Goal: Task Accomplishment & Management: Use online tool/utility

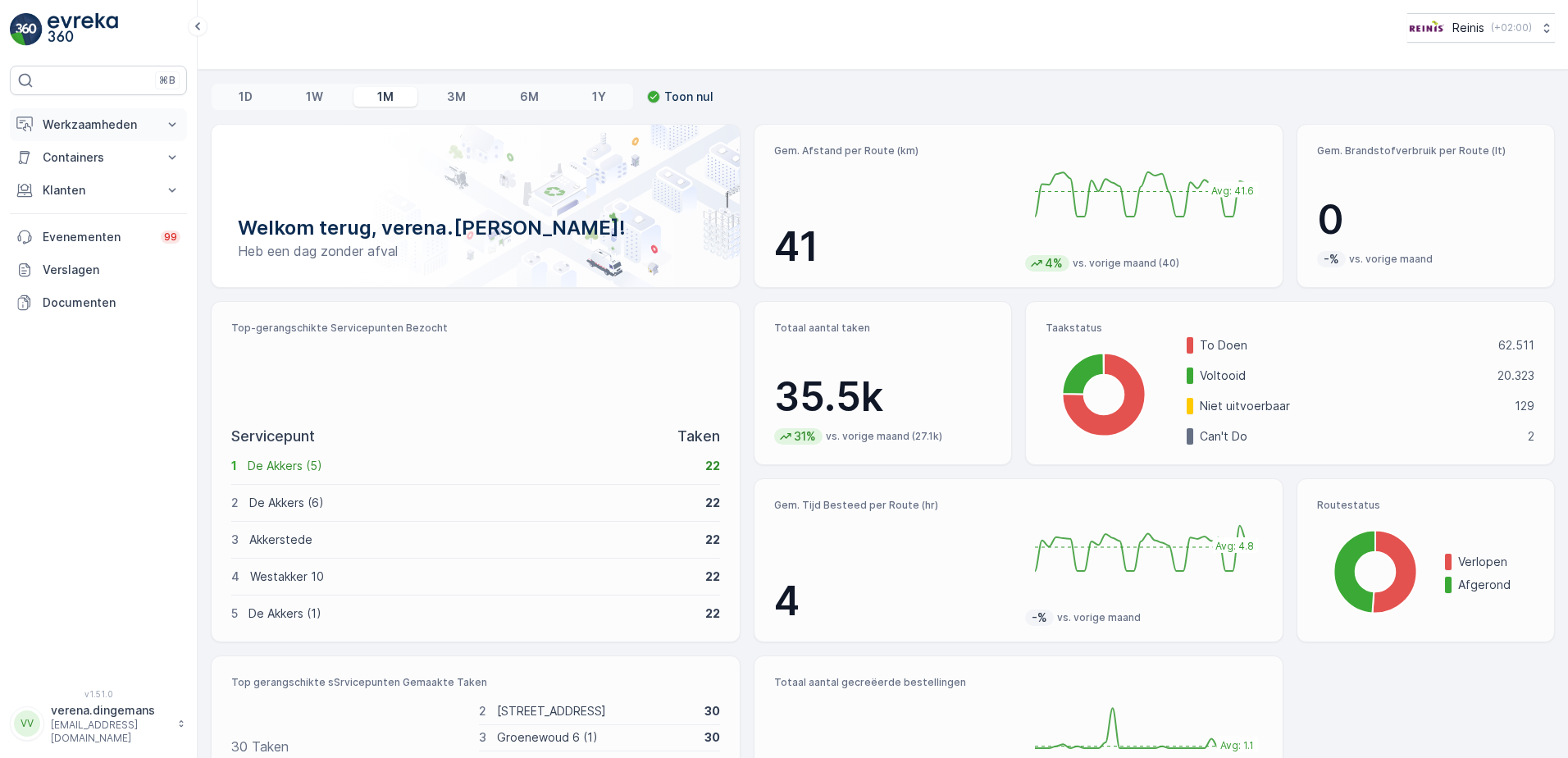
click at [120, 121] on p "Werkzaamheden" at bounding box center [99, 125] width 111 height 16
click at [75, 225] on p "Cockpit" at bounding box center [63, 222] width 43 height 16
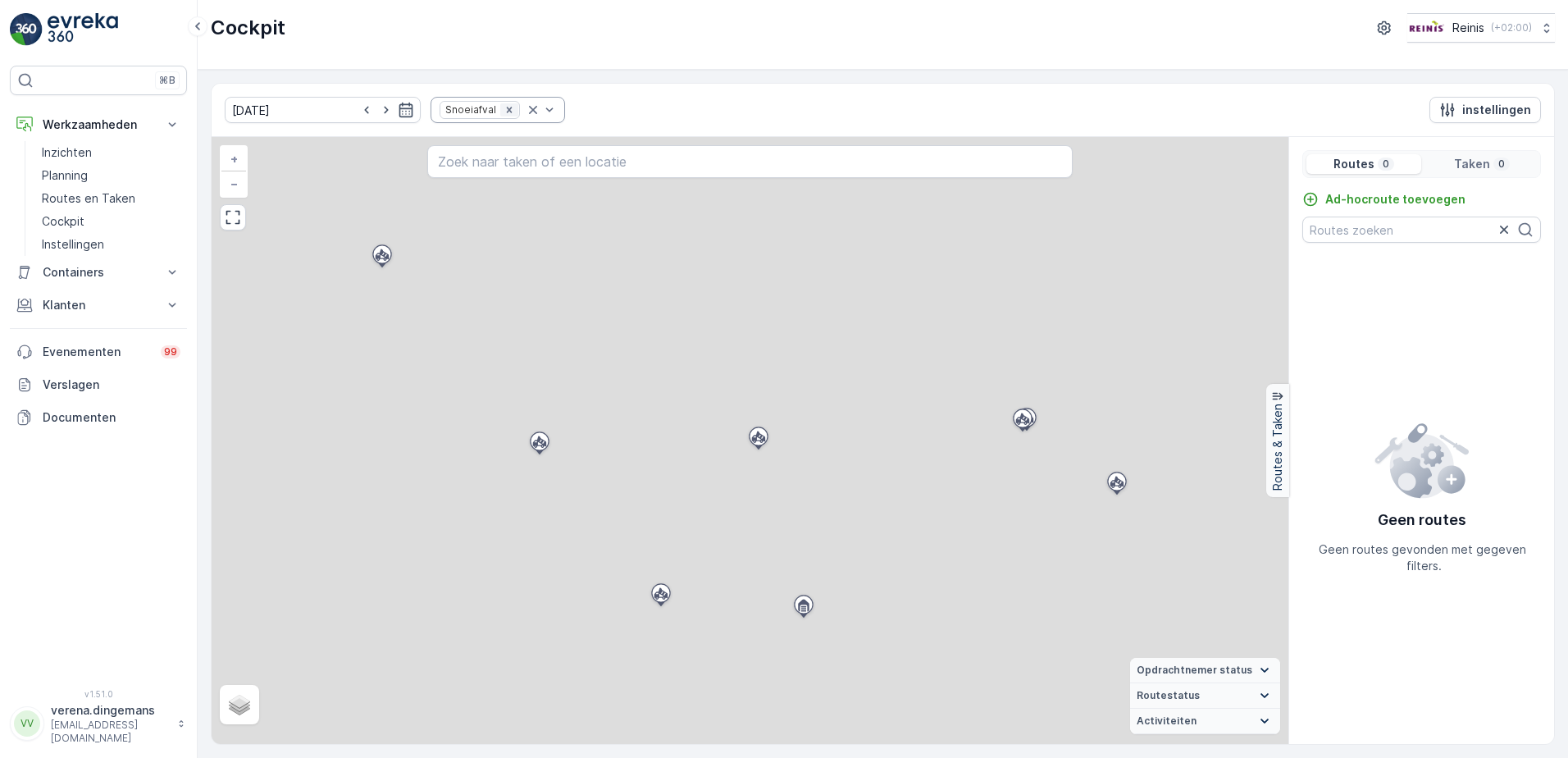
click at [504, 111] on icon "Remove Snoeiafval" at bounding box center [509, 110] width 12 height 12
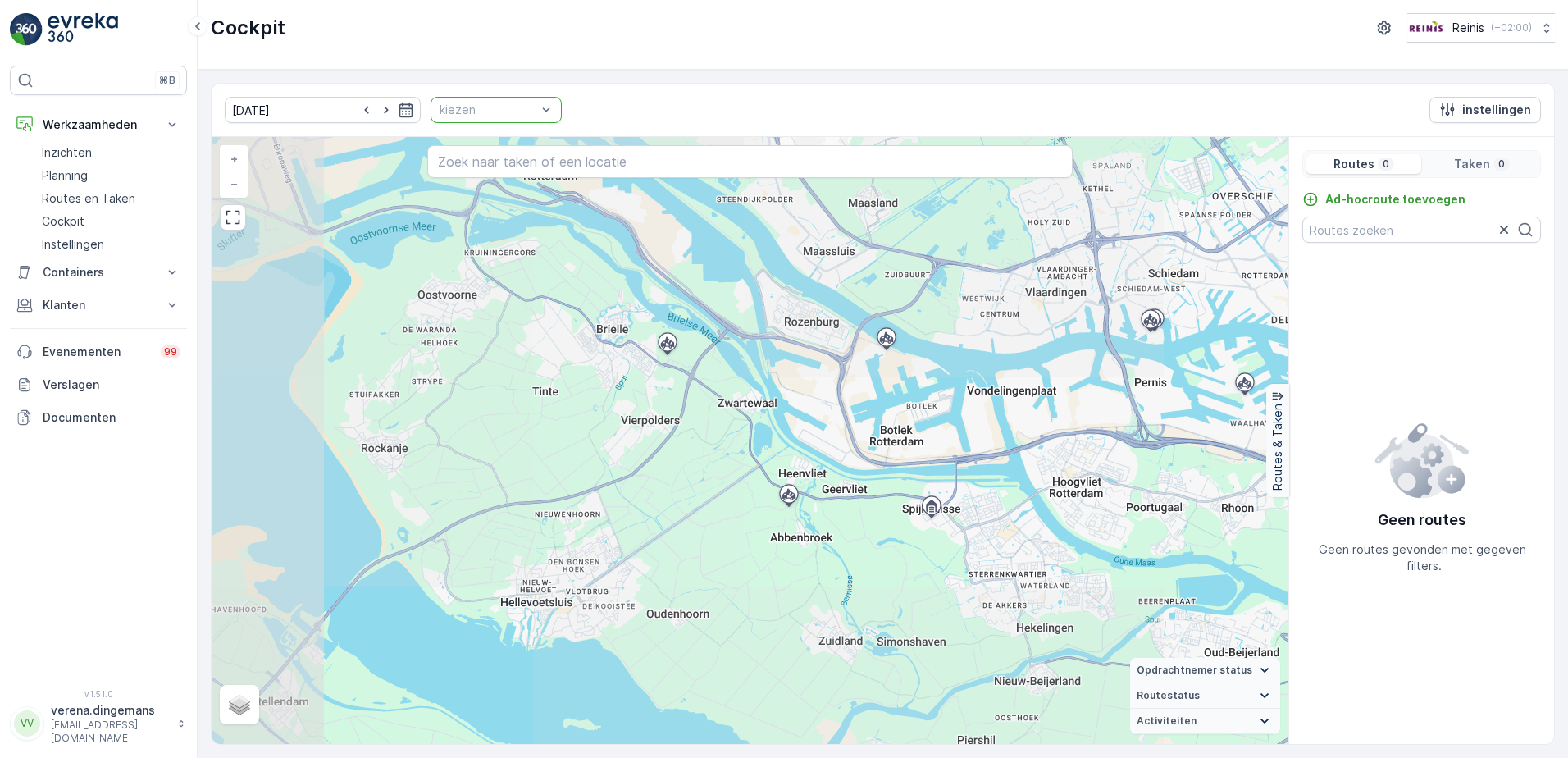
click at [497, 111] on div at bounding box center [488, 110] width 100 height 13
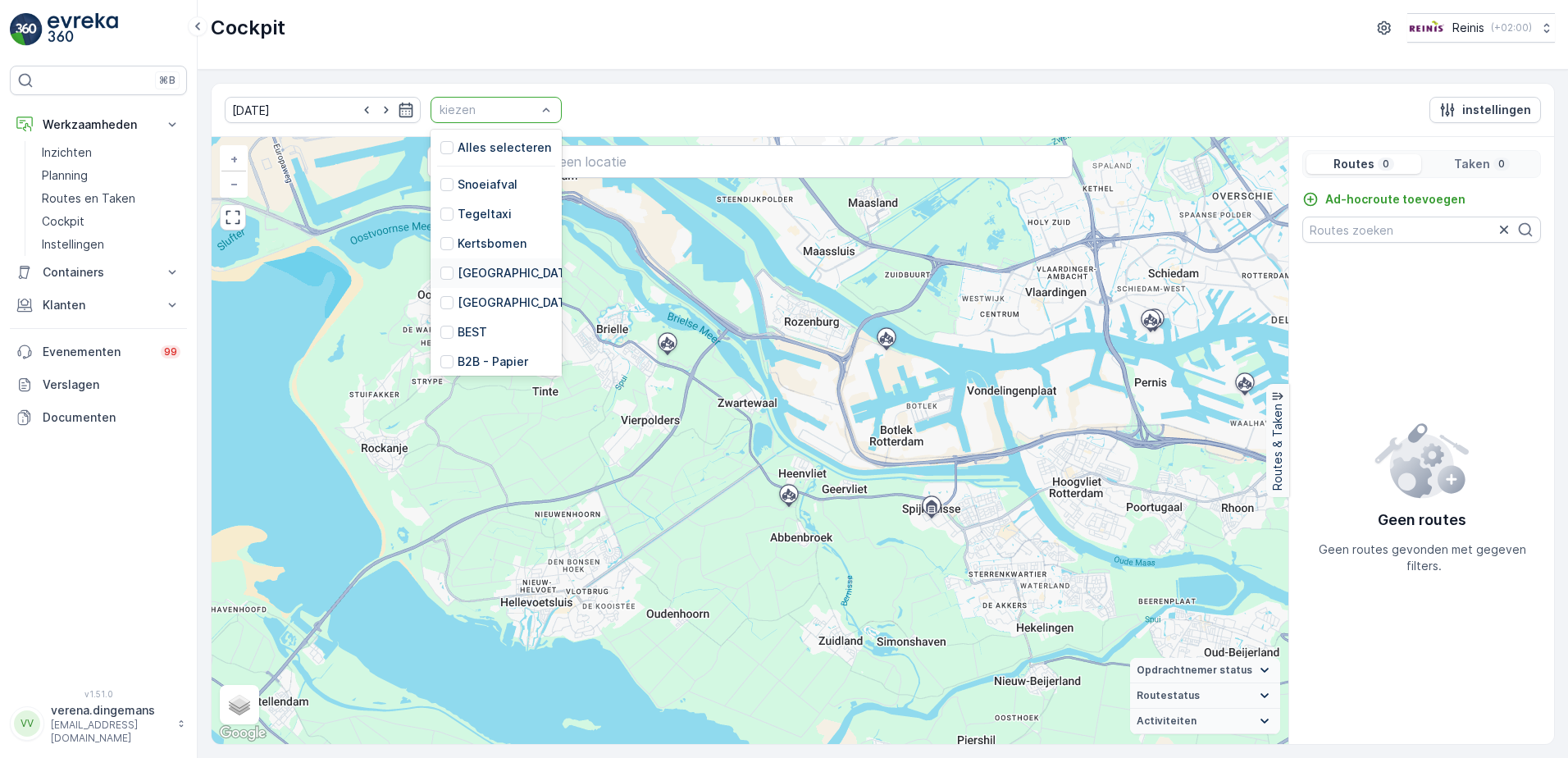
click at [440, 270] on div at bounding box center [446, 273] width 13 height 13
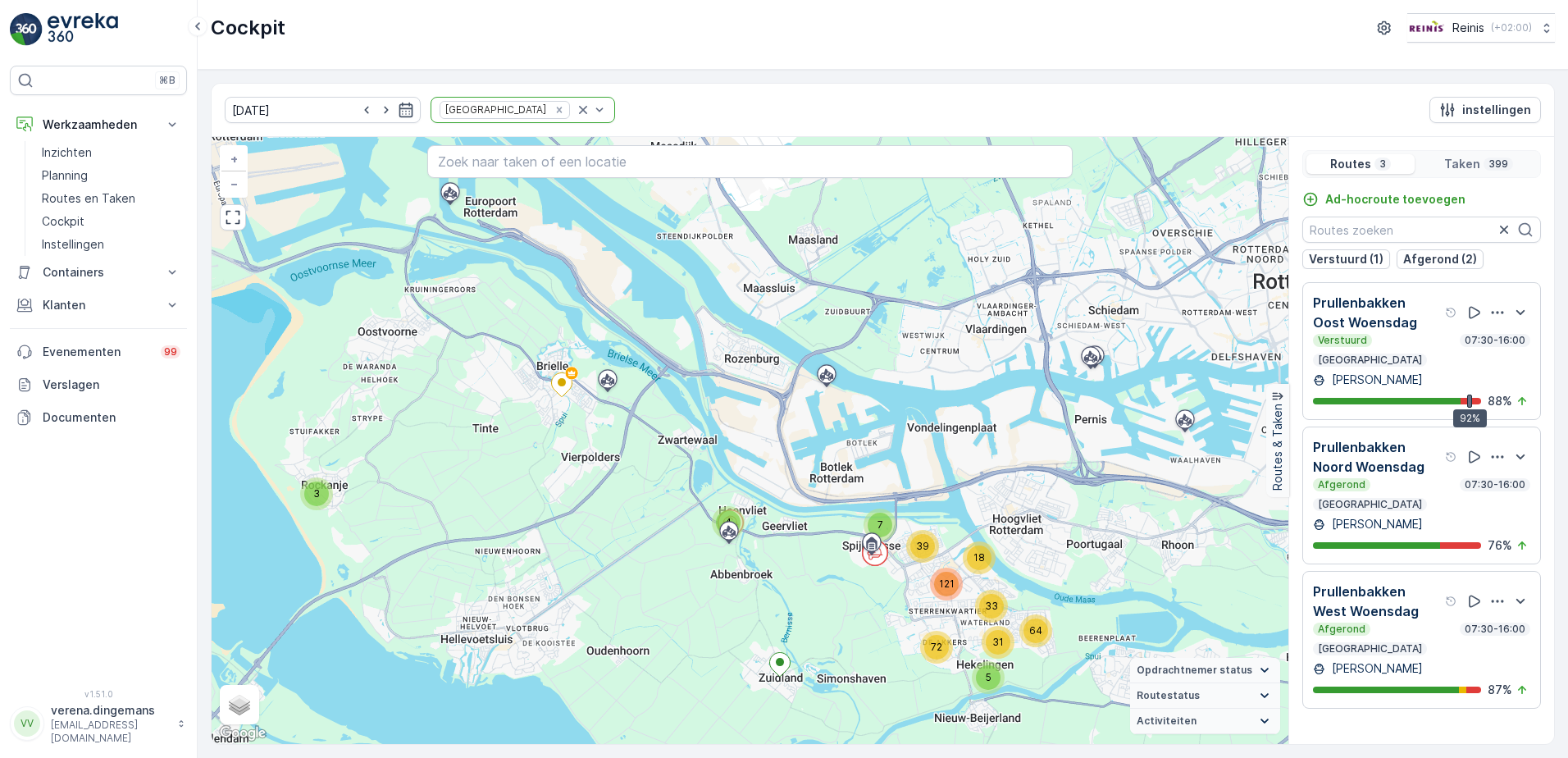
click at [1436, 344] on div "Verstuurd 07:30-16:00" at bounding box center [1421, 341] width 217 height 13
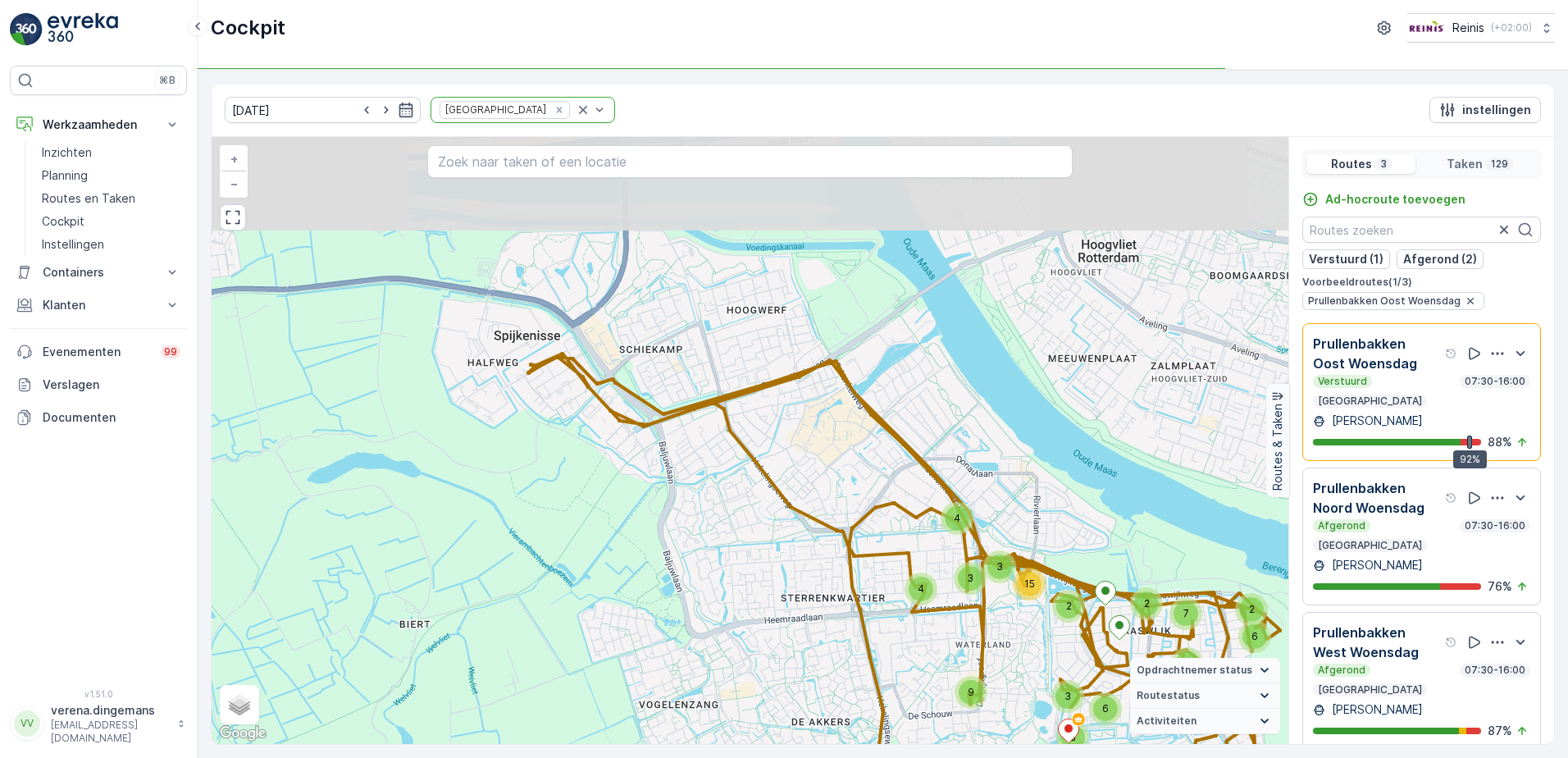
drag, startPoint x: 508, startPoint y: 372, endPoint x: 593, endPoint y: 558, distance: 204.5
click at [593, 558] on div "4 7 2 5 6 2 5 28 7 2 4 3 15 4 3 9 3 6 8 + − Satelliet stappenplan Terrein Hybri…" at bounding box center [750, 440] width 1077 height 607
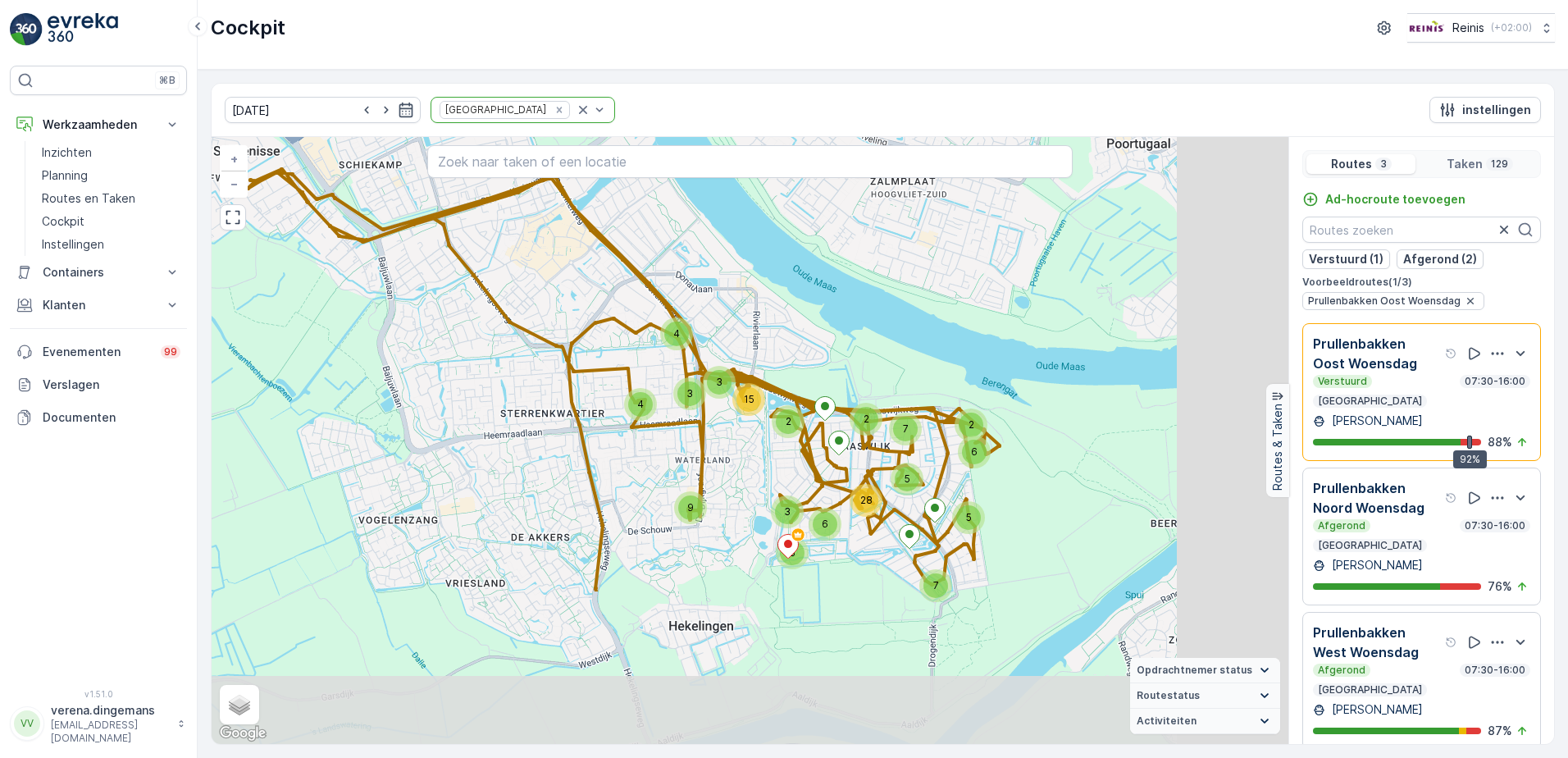
drag, startPoint x: 901, startPoint y: 601, endPoint x: 610, endPoint y: 387, distance: 361.2
click at [610, 387] on div "4 7 2 5 6 2 5 28 7 2 4 3 15 4 3 9 3 6 8 + − Satelliet stappenplan Terrein Hybri…" at bounding box center [750, 440] width 1077 height 607
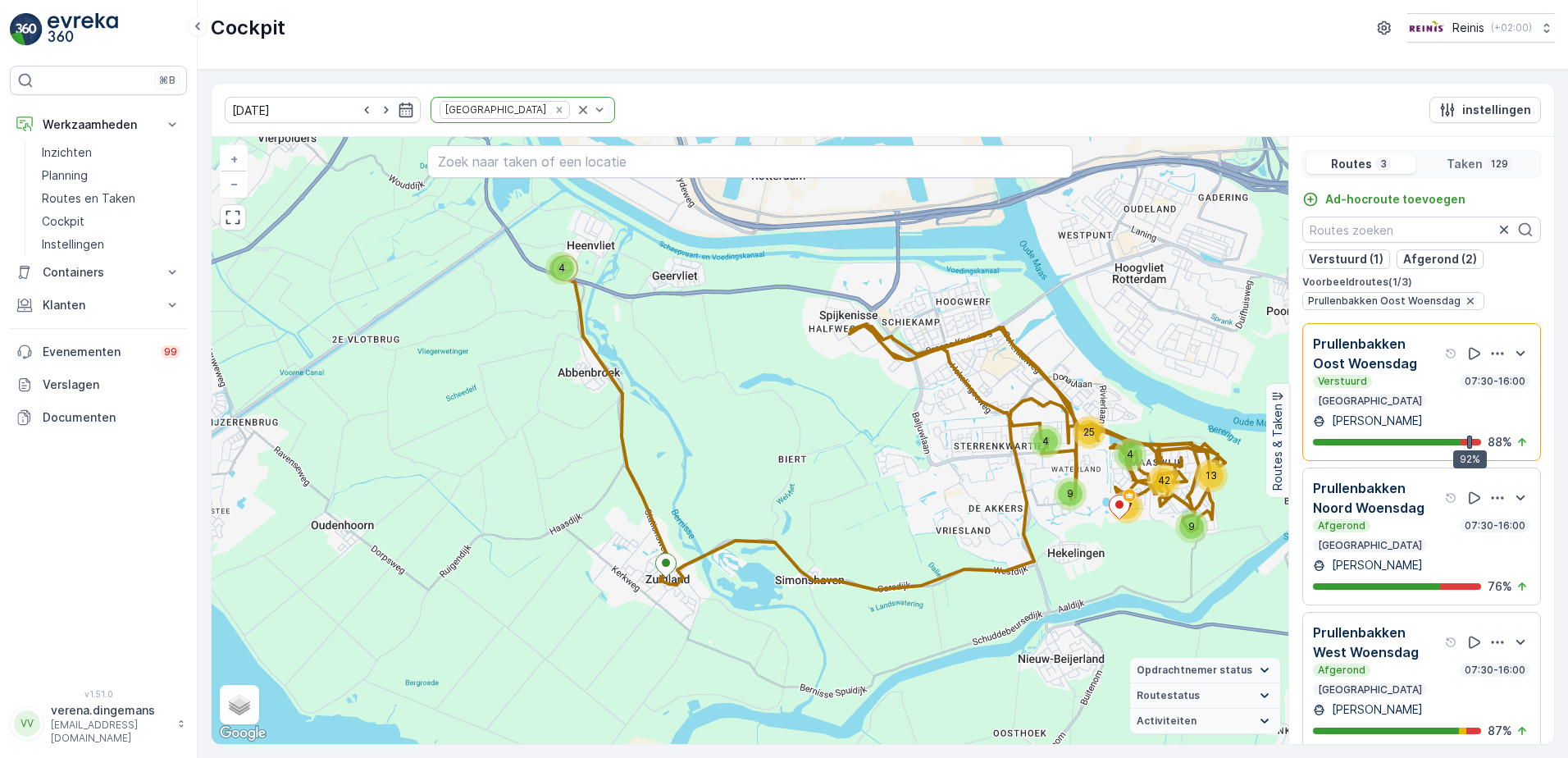
drag, startPoint x: 456, startPoint y: 487, endPoint x: 876, endPoint y: 525, distance: 421.7
click at [876, 525] on div "4 9 13 42 4 4 25 9 17 + − Satelliet stappenplan Terrein Hybride Leaflet Sneltoe…" at bounding box center [750, 440] width 1077 height 607
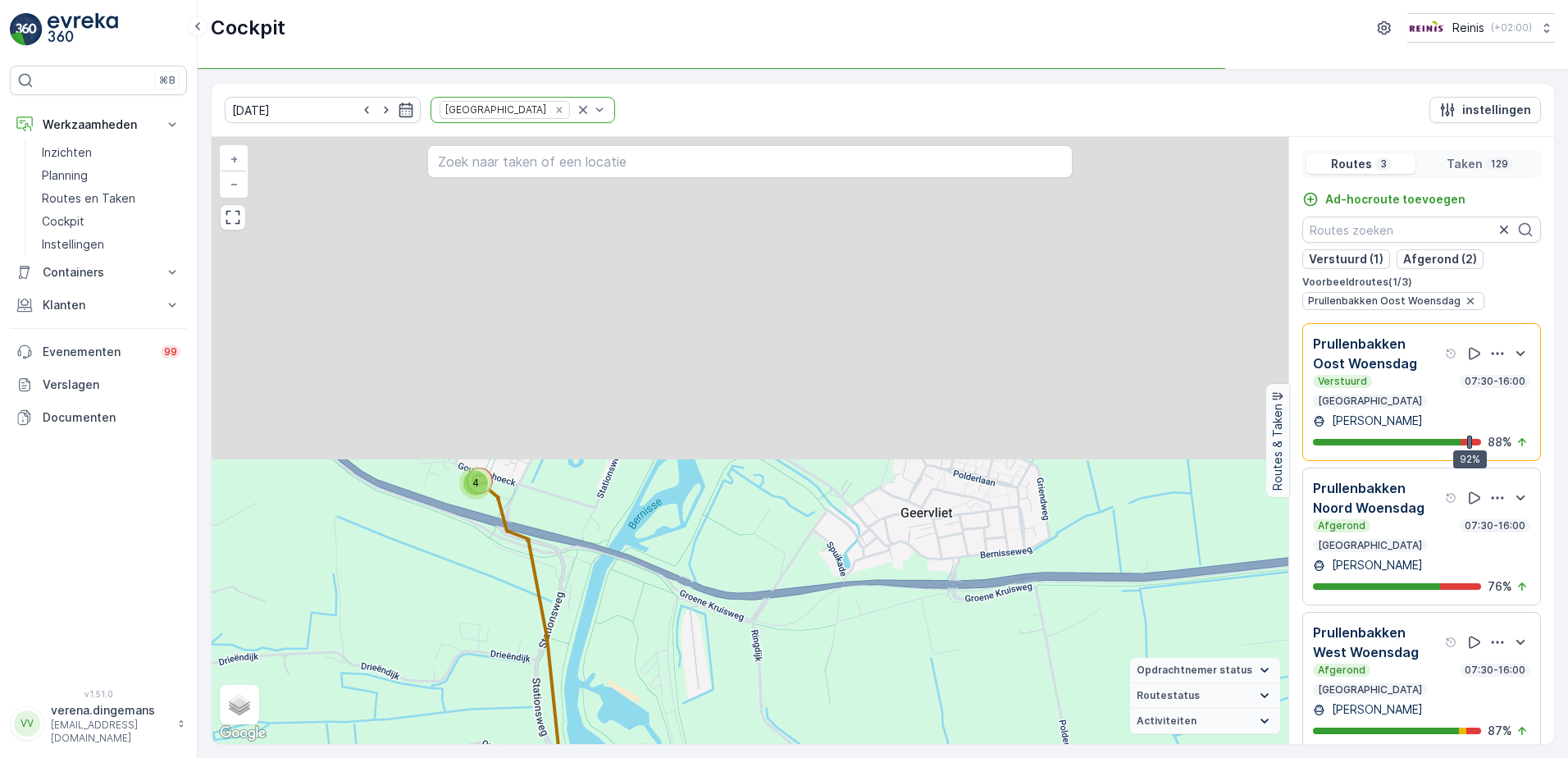
drag, startPoint x: 538, startPoint y: 407, endPoint x: 493, endPoint y: 633, distance: 230.4
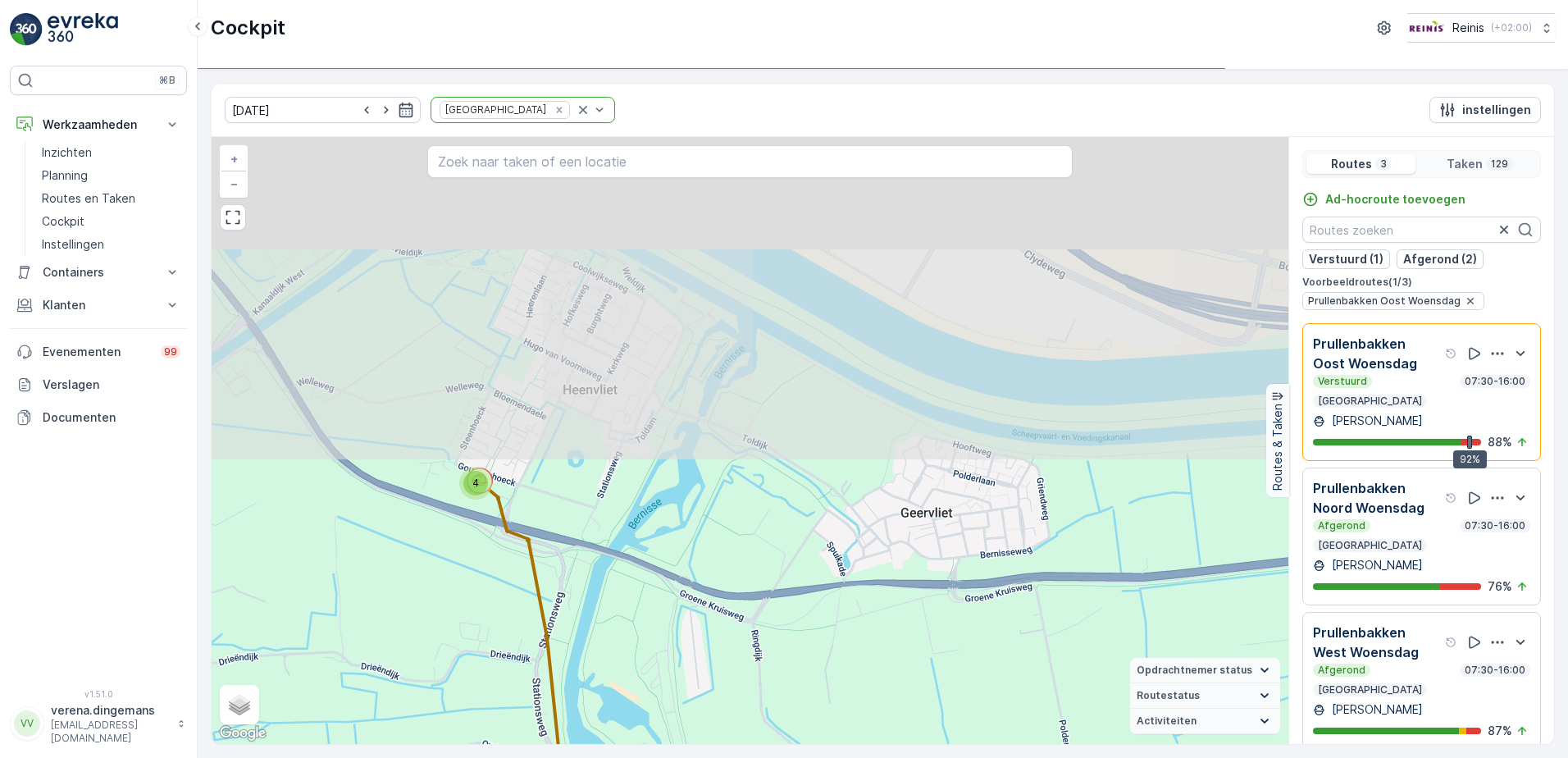
click at [493, 633] on div "4 7 3 5 2 2 3 8 20 2 3 2 4 3 3 8 4 4 3 9 3 4 2 2 2 2 2 + − Satelliet stappenpla…" at bounding box center [750, 440] width 1077 height 607
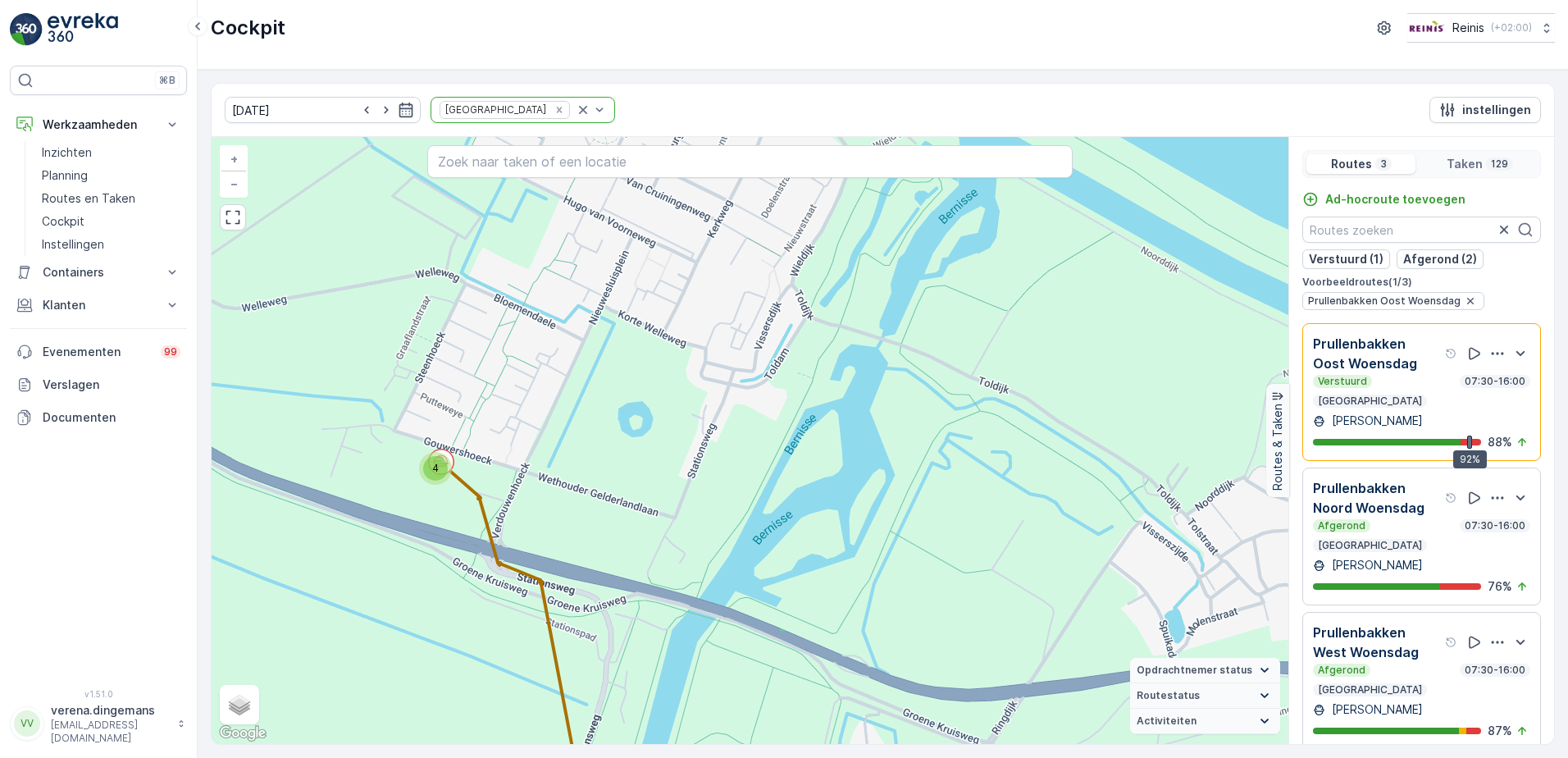
click at [1443, 390] on div "Verstuurd 07:30-16:00 [GEOGRAPHIC_DATA]" at bounding box center [1421, 392] width 217 height 33
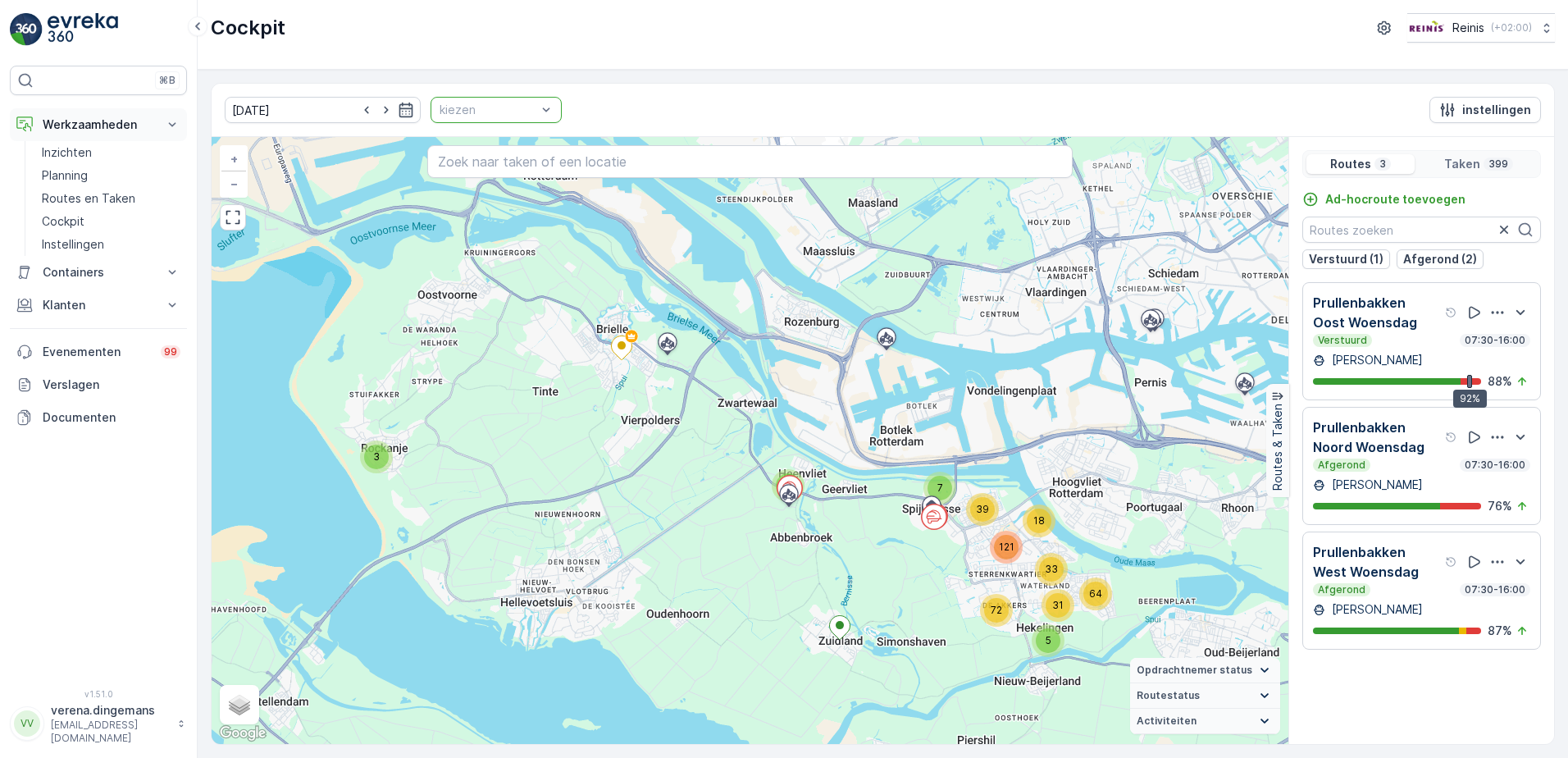
click at [165, 118] on icon at bounding box center [172, 125] width 16 height 16
click at [163, 119] on button "Werkzaamheden" at bounding box center [99, 125] width 177 height 33
